Goal: Find specific page/section: Find specific page/section

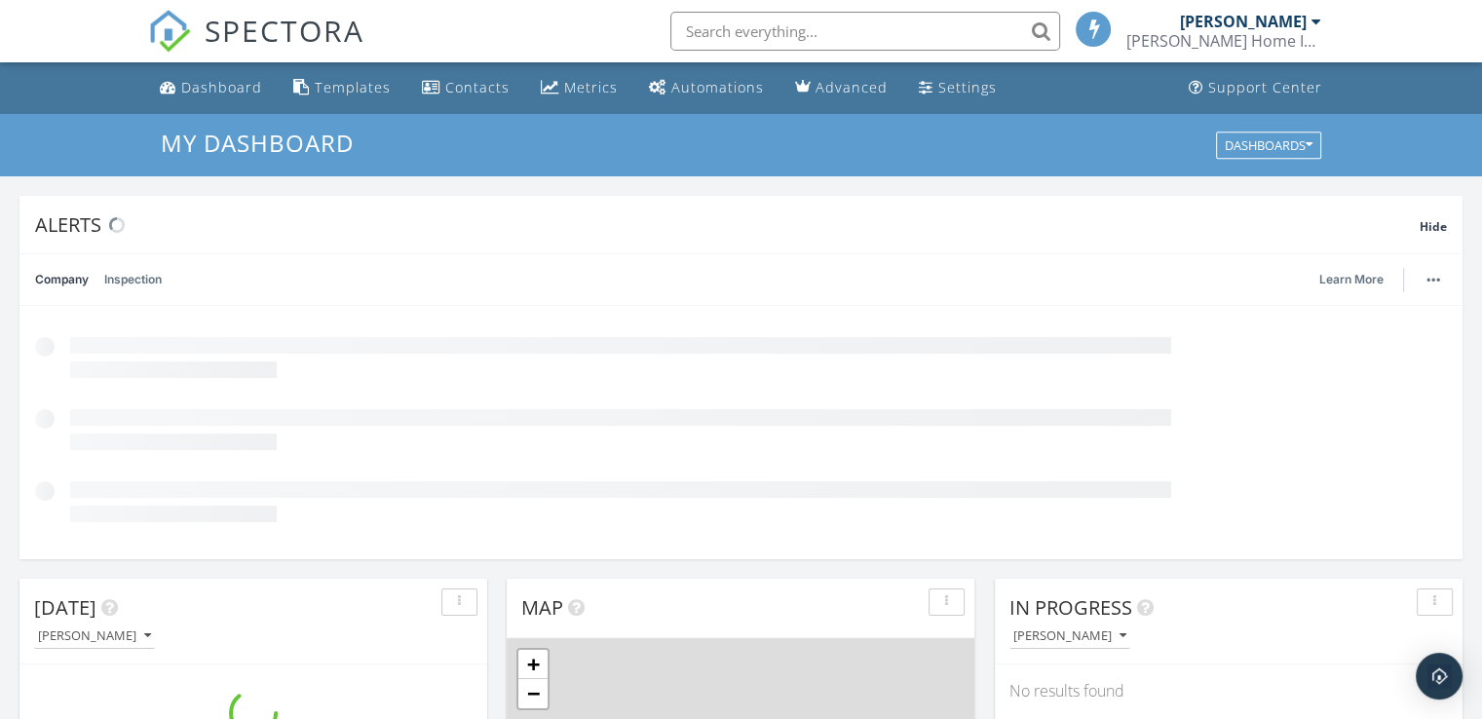
scroll to position [1803, 1512]
click at [850, 25] on input "text" at bounding box center [860, 31] width 390 height 39
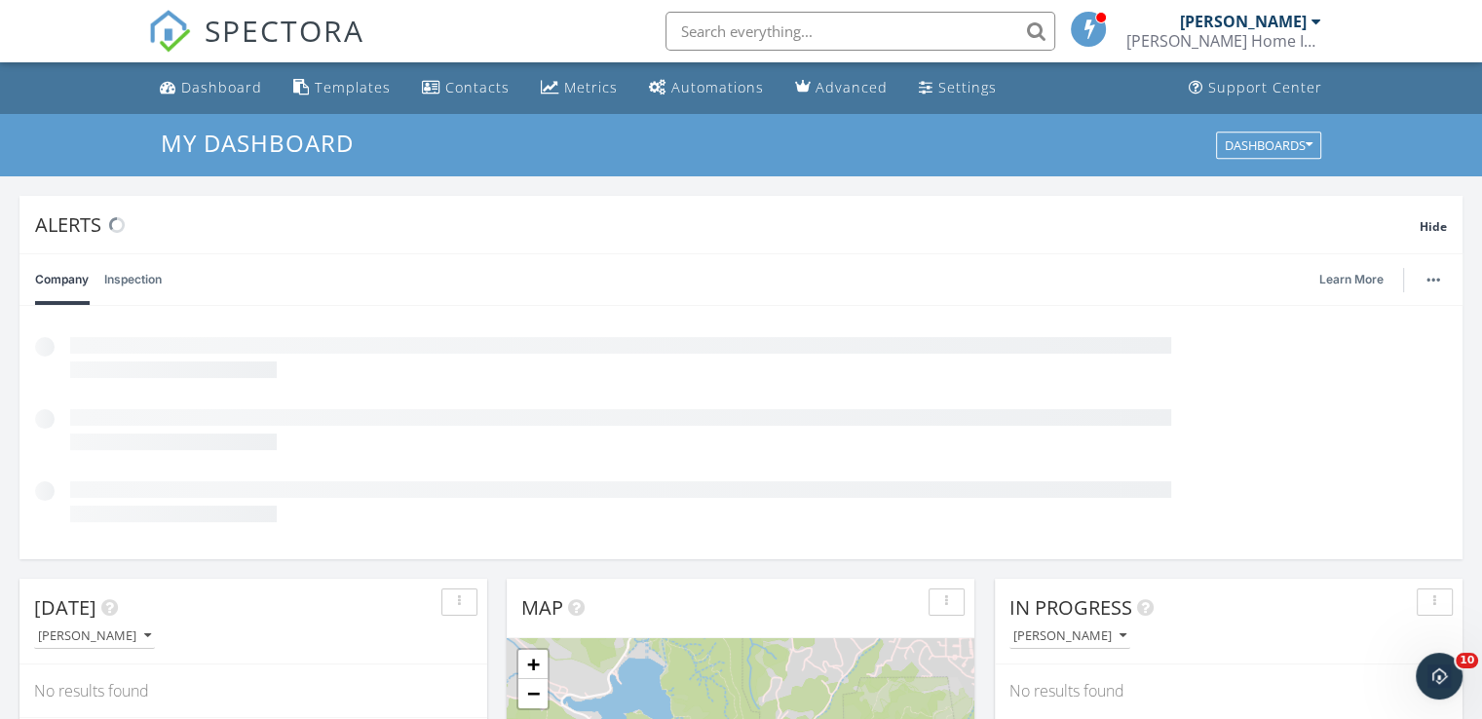
scroll to position [0, 0]
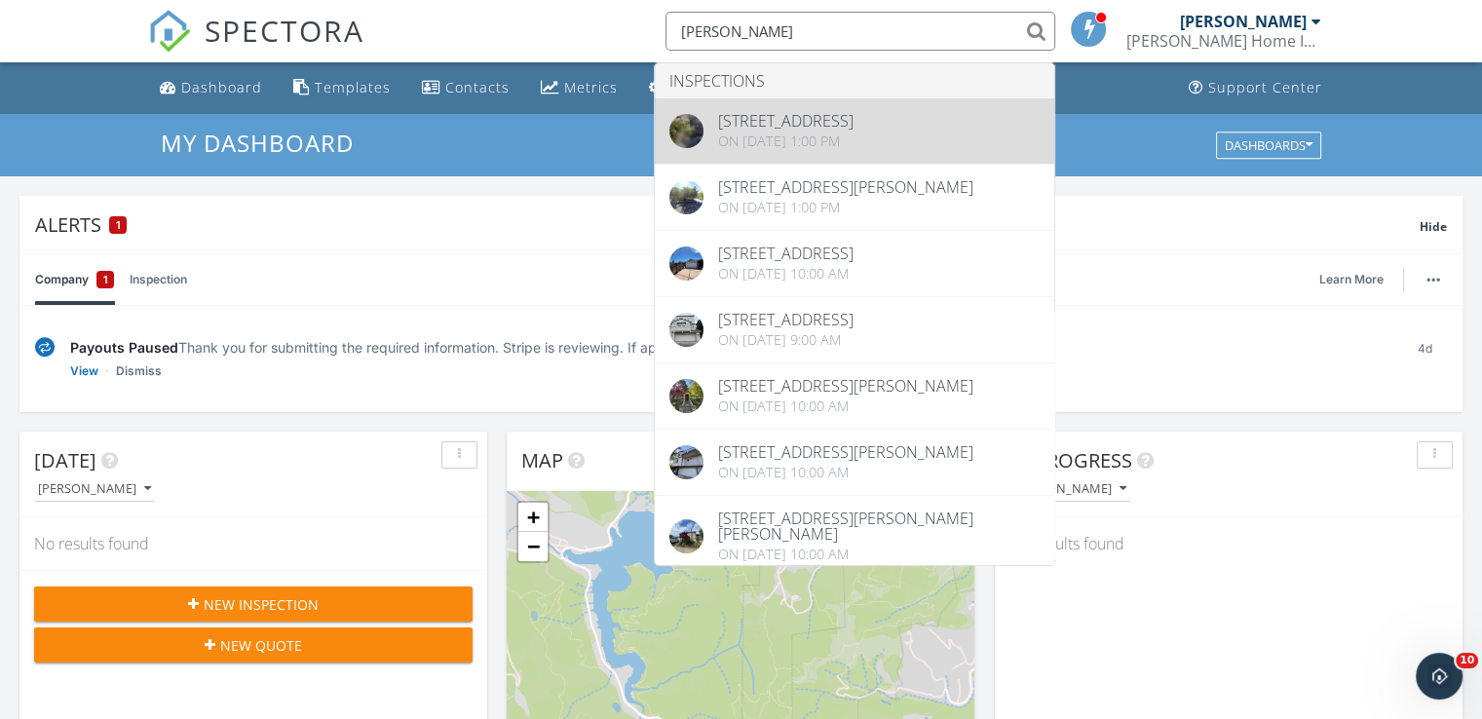
type input "[PERSON_NAME]"
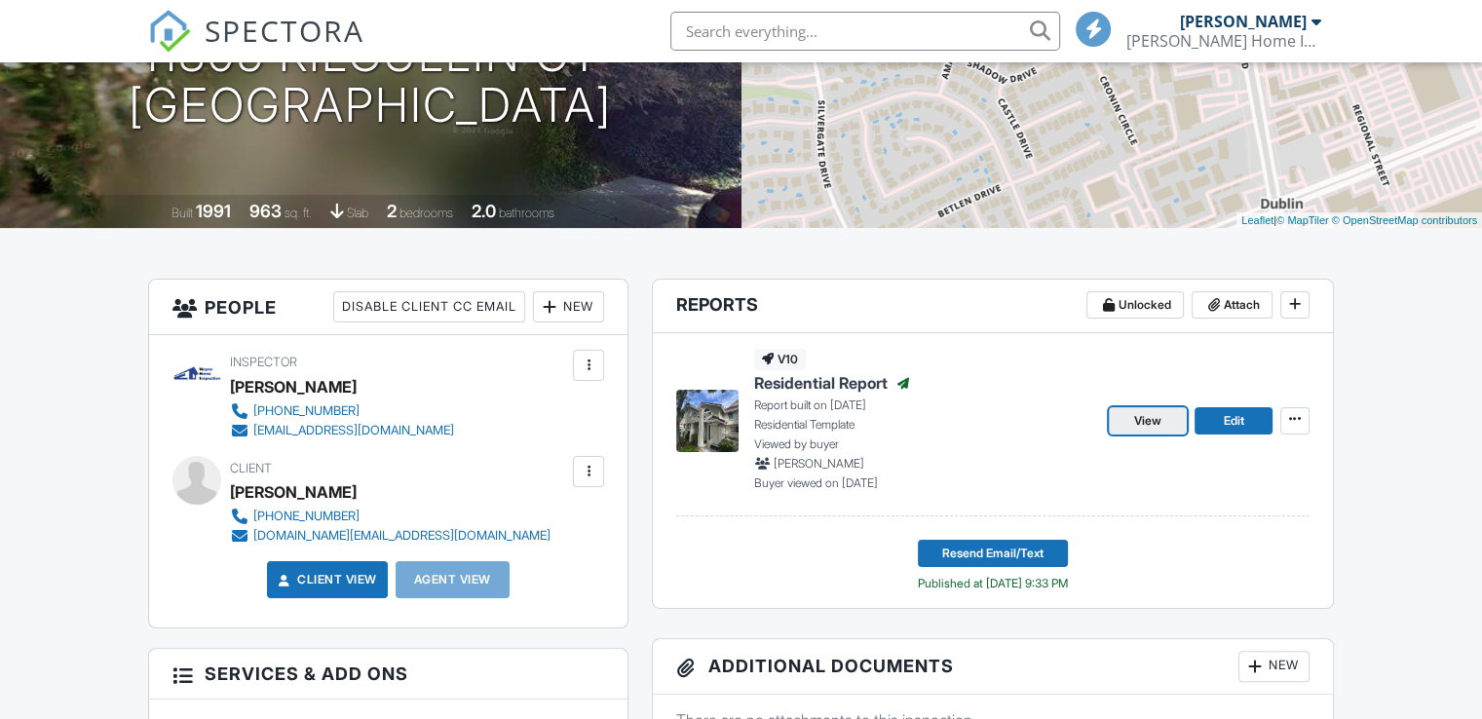
click at [1166, 419] on link "View" at bounding box center [1148, 420] width 78 height 27
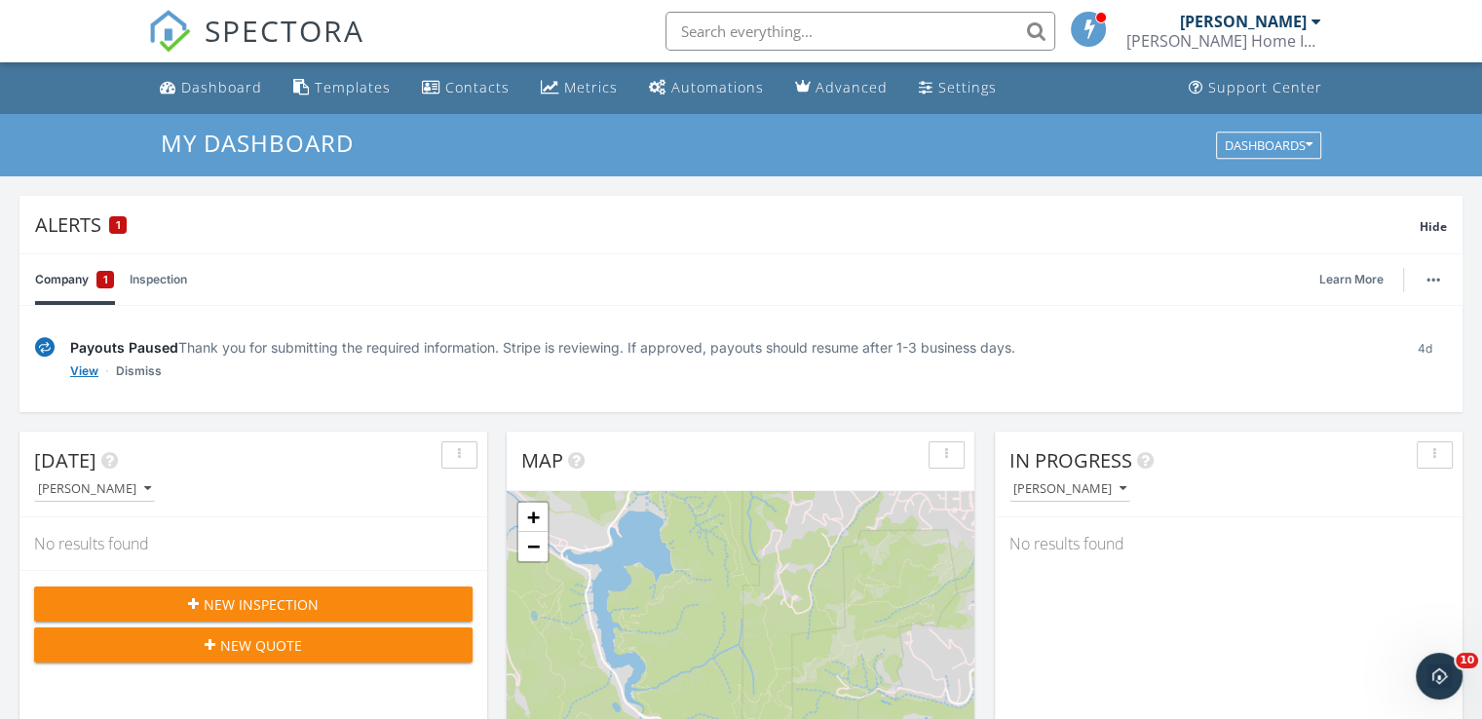
click at [79, 367] on link "View" at bounding box center [84, 370] width 28 height 19
click at [867, 19] on input "text" at bounding box center [860, 31] width 390 height 39
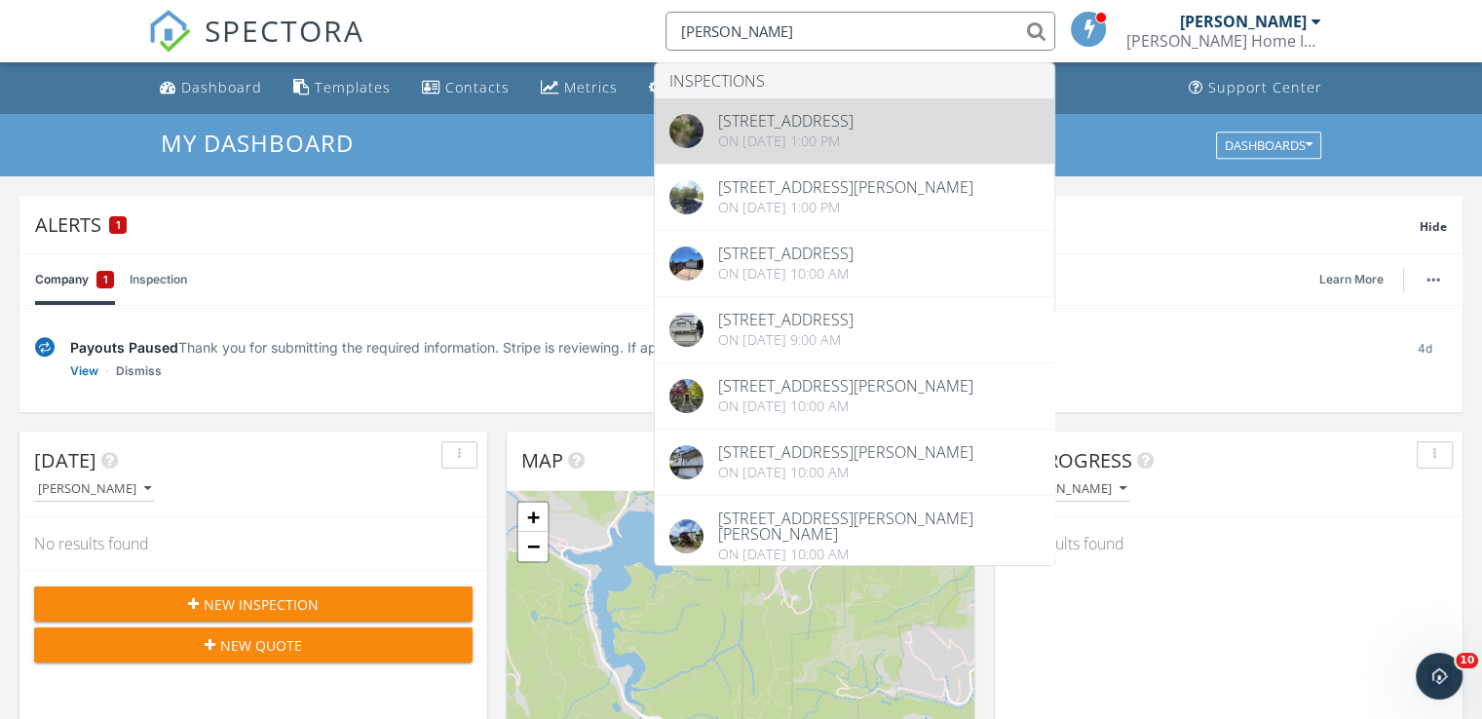
type input "jenny"
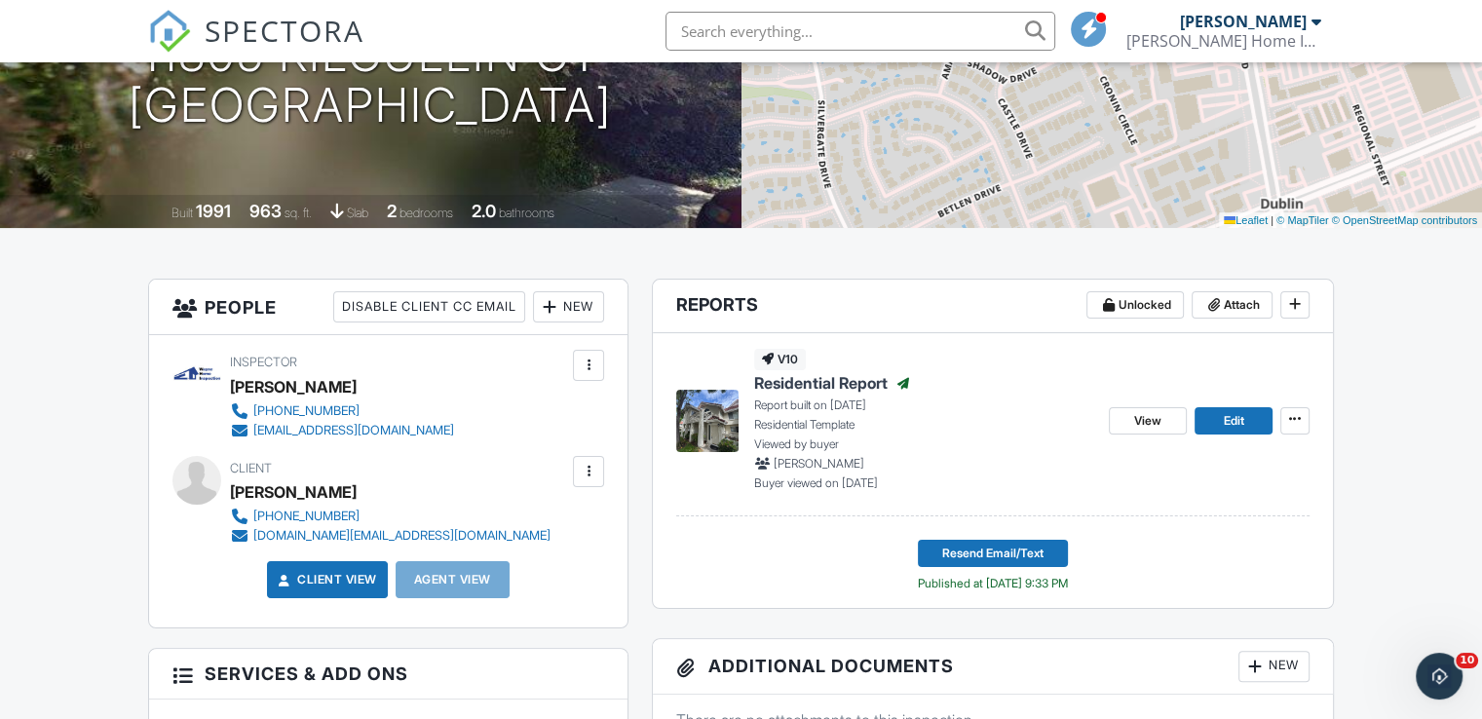
click at [1147, 435] on div "View Edit" at bounding box center [1209, 420] width 201 height 142
click at [1147, 428] on span "View" at bounding box center [1147, 420] width 27 height 19
